Goal: Transaction & Acquisition: Obtain resource

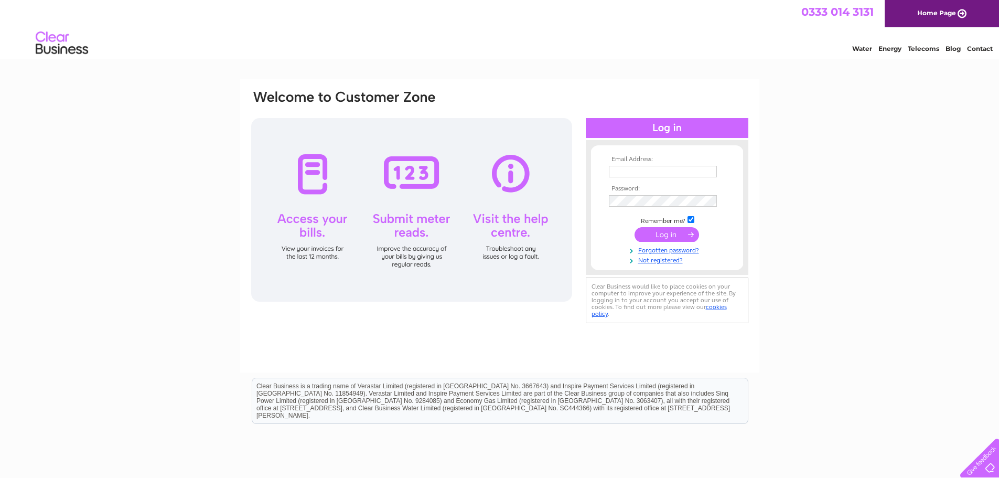
type input "victoriamould13@virginmedia.com"
click at [658, 231] on input "submit" at bounding box center [667, 234] width 65 height 15
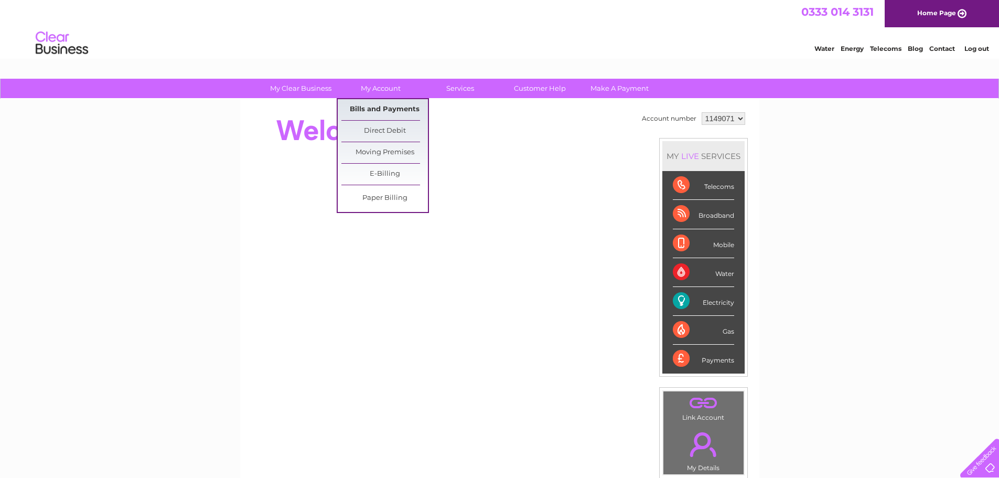
click at [387, 107] on link "Bills and Payments" at bounding box center [384, 109] width 87 height 21
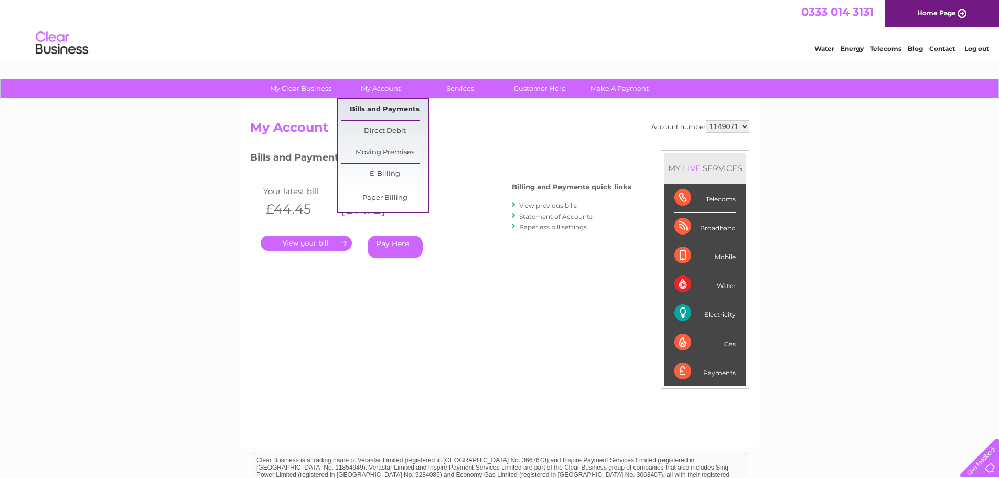
click at [387, 110] on link "Bills and Payments" at bounding box center [384, 109] width 87 height 21
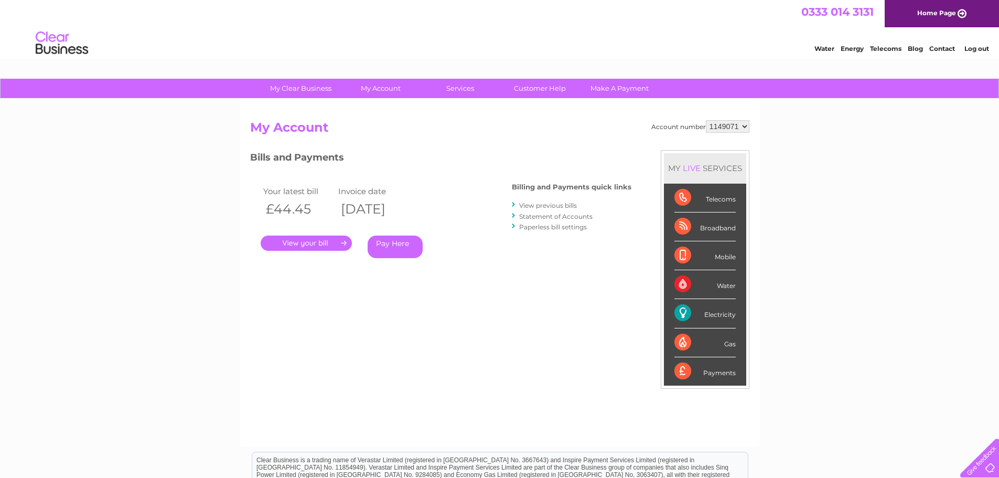
click at [547, 205] on link "View previous bills" at bounding box center [548, 205] width 58 height 8
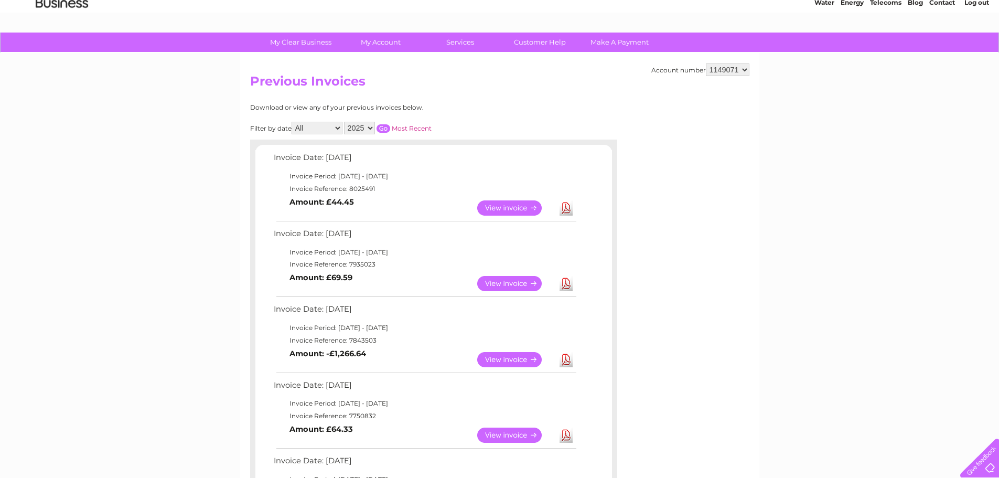
scroll to position [70, 0]
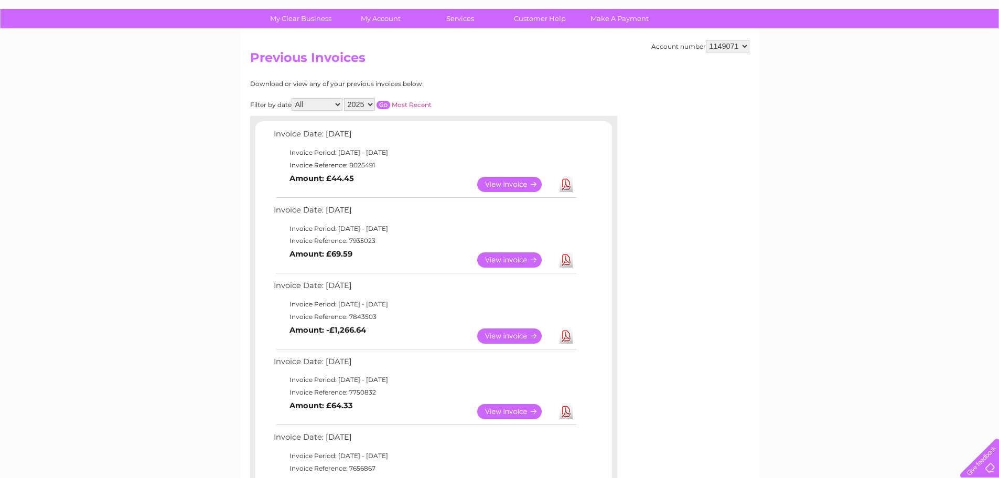
click at [512, 411] on link "View" at bounding box center [515, 411] width 77 height 15
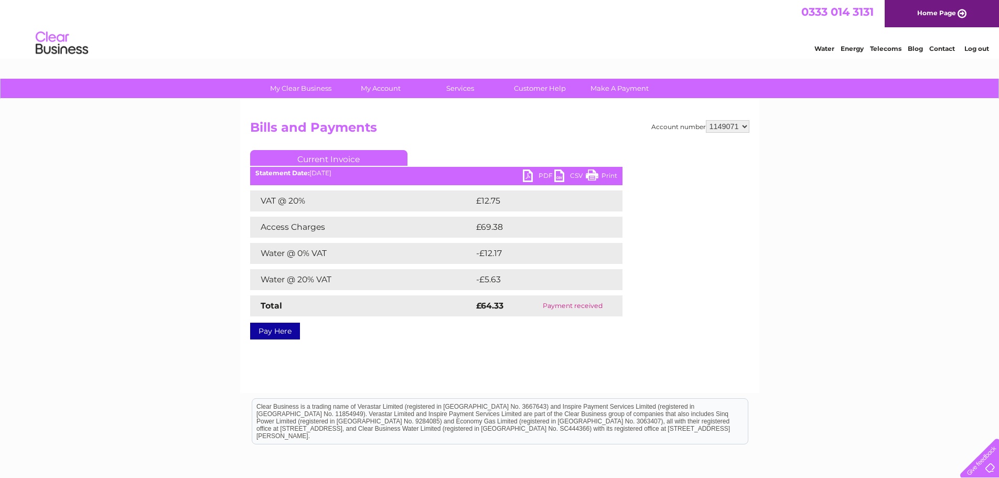
click at [541, 173] on link "PDF" at bounding box center [538, 176] width 31 height 15
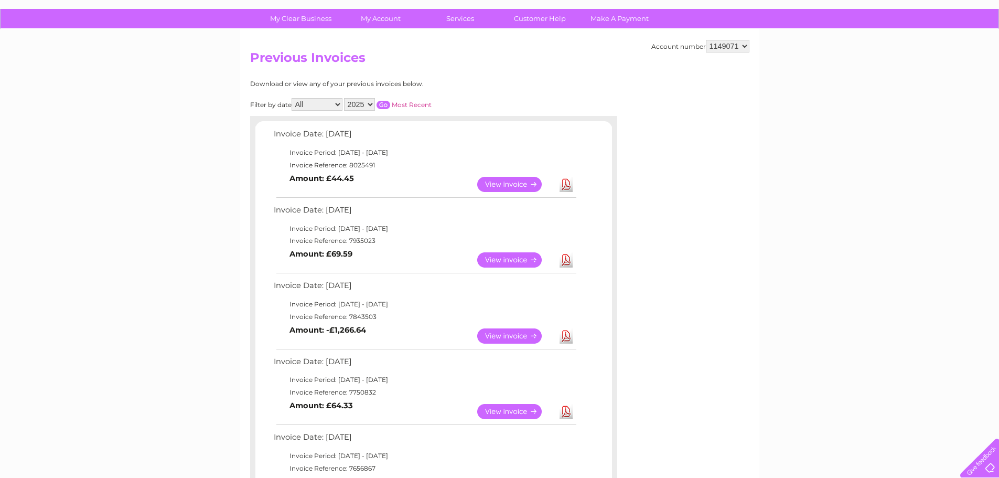
click at [511, 333] on link "View" at bounding box center [515, 335] width 77 height 15
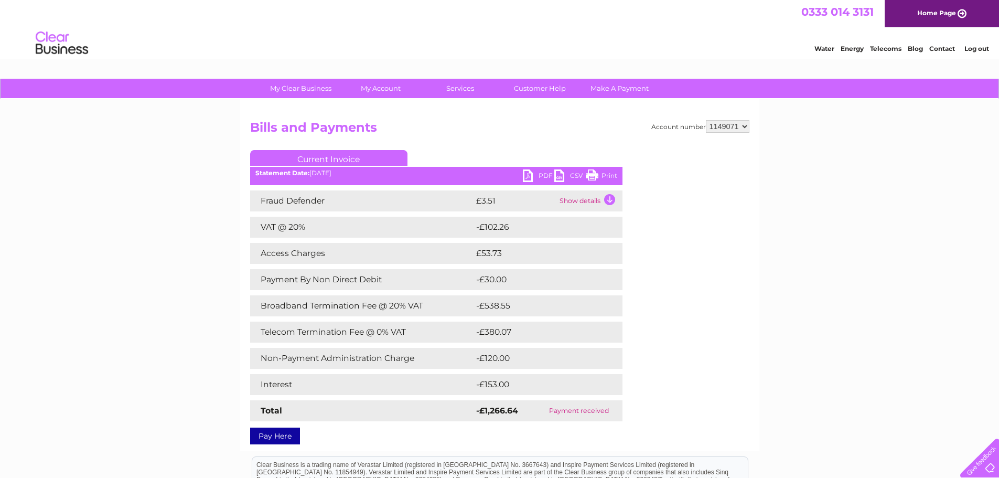
click at [540, 176] on link "PDF" at bounding box center [538, 176] width 31 height 15
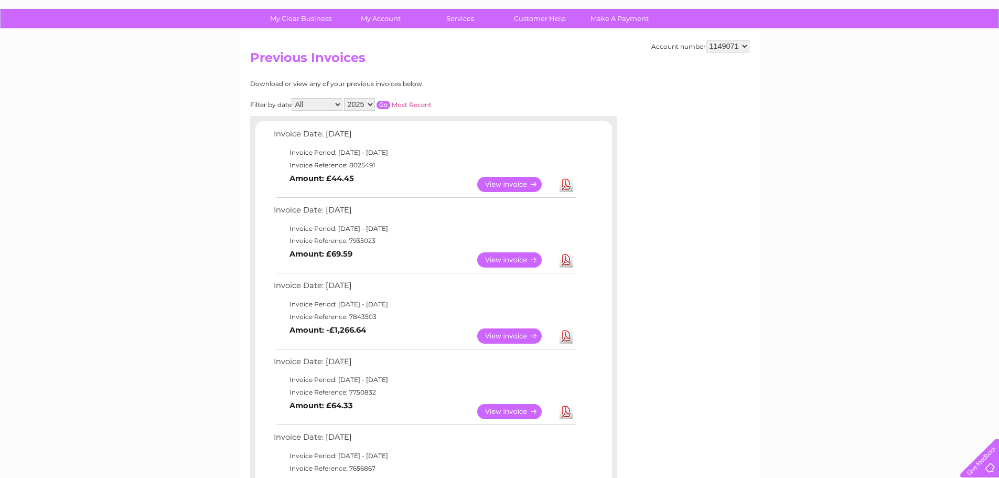
click at [518, 259] on link "View" at bounding box center [515, 259] width 77 height 15
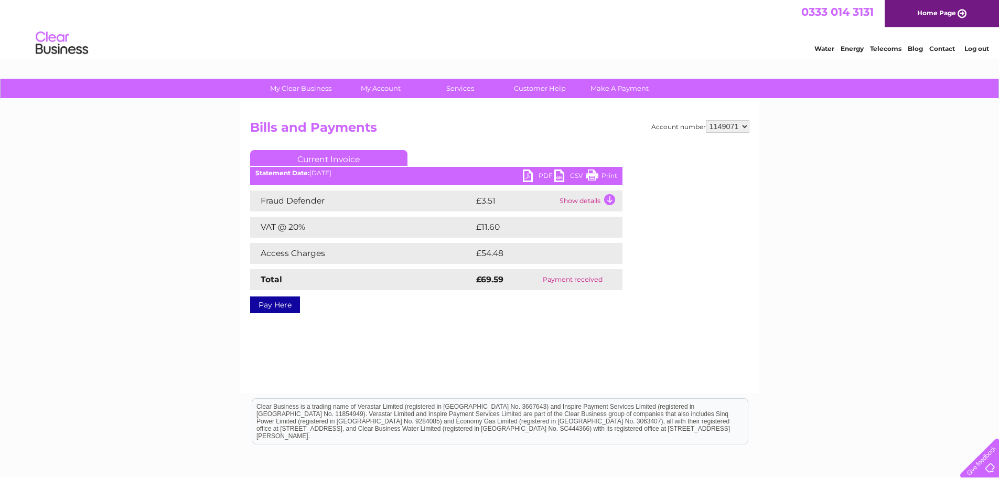
click at [541, 174] on link "PDF" at bounding box center [538, 176] width 31 height 15
